Goal: Information Seeking & Learning: Learn about a topic

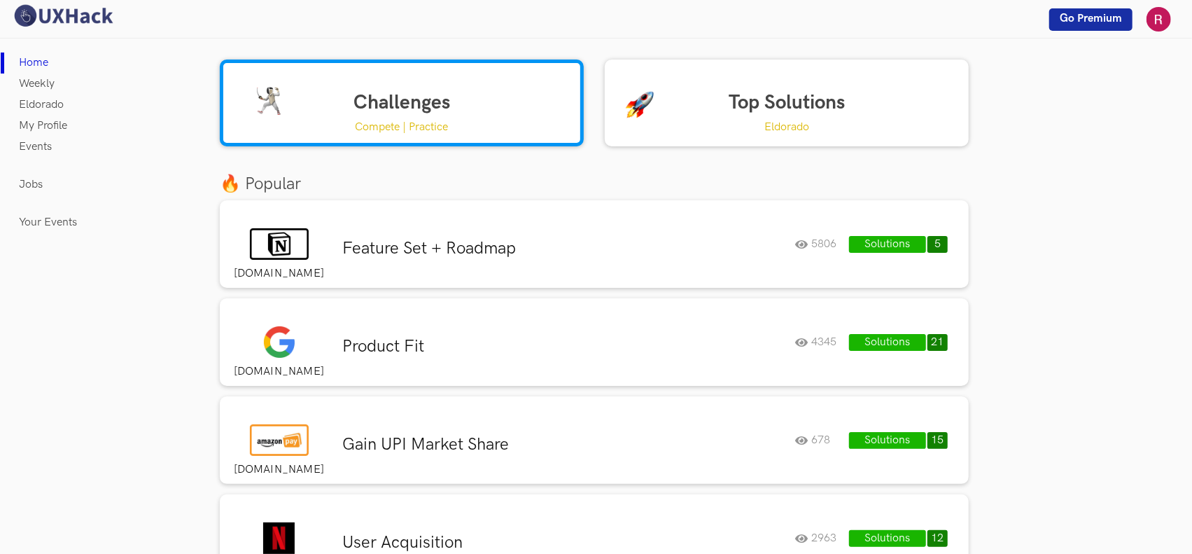
click at [507, 244] on h3 "Feature Set + Roadmap" at bounding box center [563, 248] width 442 height 21
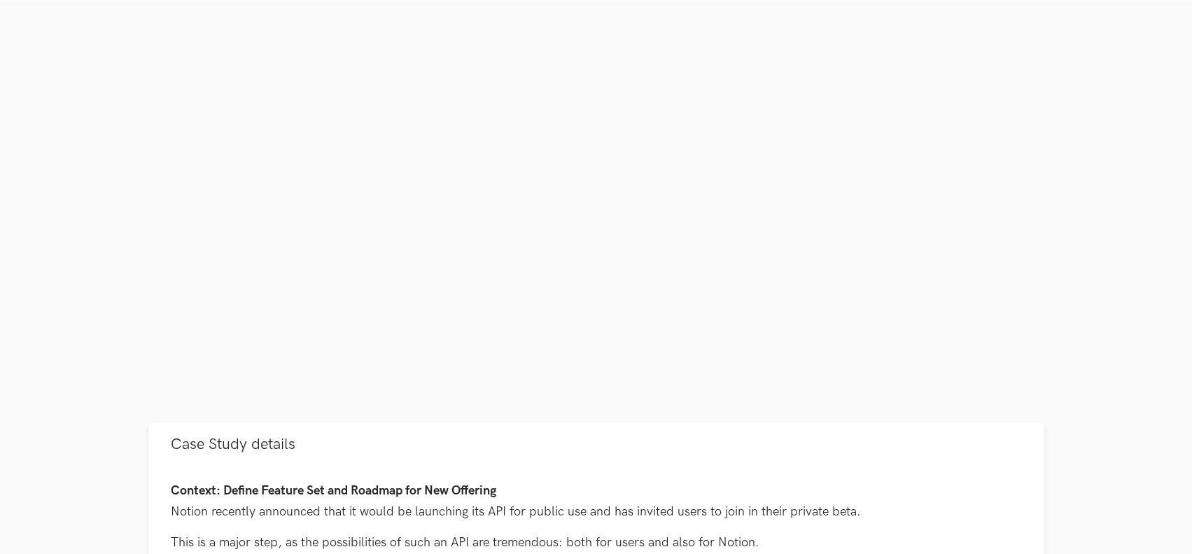
scroll to position [466, 0]
